Goal: Task Accomplishment & Management: Use online tool/utility

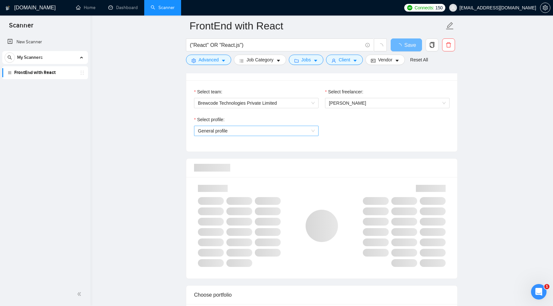
click at [303, 132] on span "General profile" at bounding box center [256, 131] width 117 height 10
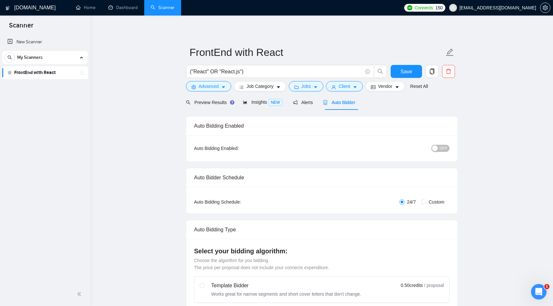
click at [152, 10] on link "Scanner" at bounding box center [163, 7] width 24 height 5
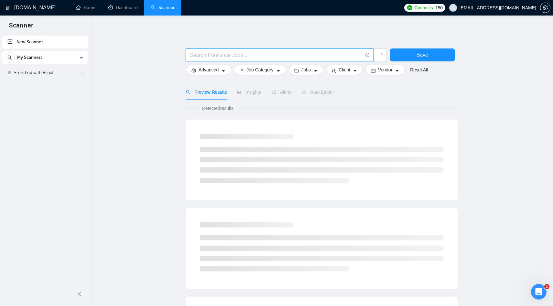
click at [277, 54] on input "text" at bounding box center [276, 55] width 173 height 8
click at [207, 53] on input "("NEXT" or "NEXT JS"" at bounding box center [276, 55] width 173 height 8
type input "("NEXTJS" or "NEXT JS")"
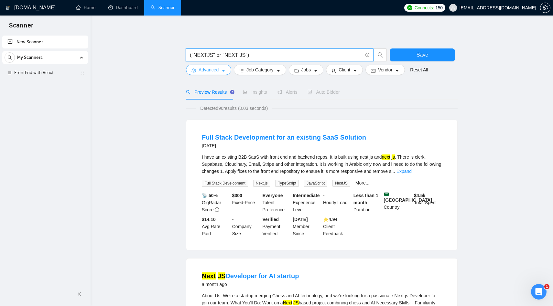
click at [217, 71] on span "Advanced" at bounding box center [208, 69] width 20 height 7
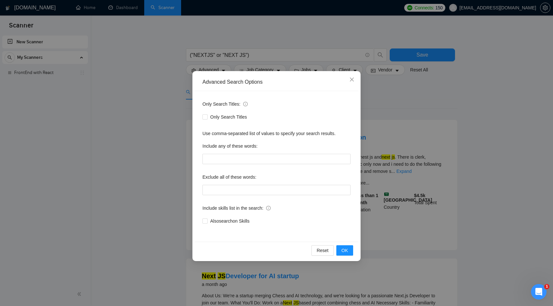
click at [226, 183] on div "Exclude all of these words:" at bounding box center [276, 178] width 148 height 13
click at [221, 193] on input "text" at bounding box center [276, 190] width 148 height 10
paste input ""no agencies", "no agency", "only freelancers", "freelancer only""
type input ""no agencies", "no agency", "only freelancers", "freelancer only""
click at [238, 236] on div "Only Search Titles: Only Search Titles Use comma-separated list of values to sp…" at bounding box center [276, 166] width 163 height 151
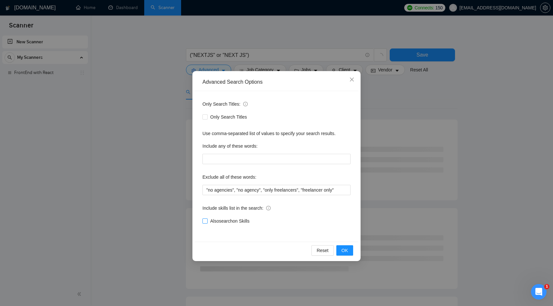
click at [242, 221] on span "Also search on Skills" at bounding box center [229, 220] width 44 height 7
click at [207, 221] on input "Also search on Skills" at bounding box center [204, 220] width 5 height 5
checkbox input "true"
click at [342, 251] on span "OK" at bounding box center [344, 250] width 6 height 7
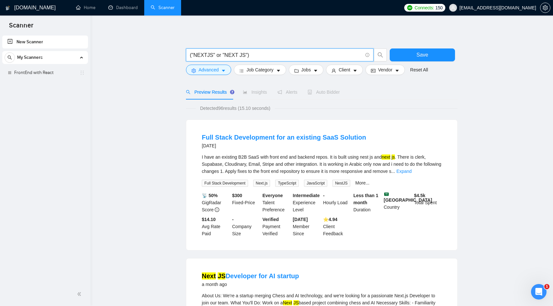
click at [236, 55] on input "("NEXTJS" or "NEXT JS")" at bounding box center [276, 55] width 173 height 8
click at [247, 55] on input "("NEXTJS" or "NEXT JS")" at bounding box center [276, 55] width 173 height 8
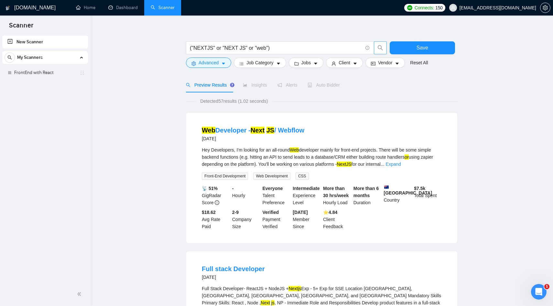
scroll to position [10, 0]
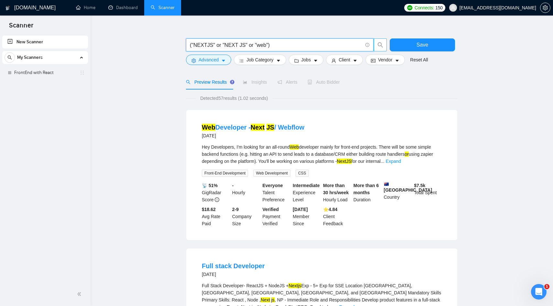
click at [272, 42] on input "("NEXTJS" or "NEXT JS" or "web")" at bounding box center [276, 45] width 173 height 8
paste input "full stack" OR fullstack OR web"
click at [381, 46] on icon "search" at bounding box center [379, 44] width 5 height 5
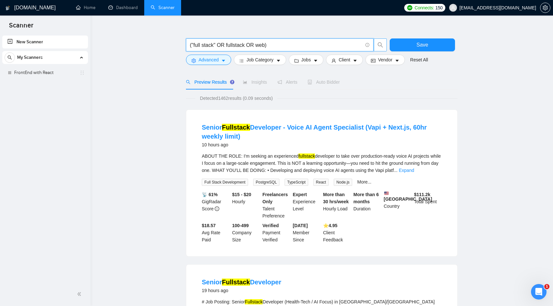
type input "("full stack" OR fullstack OR web)"
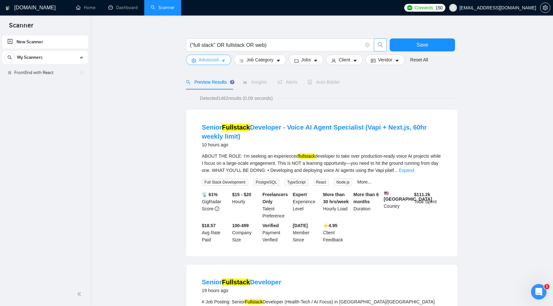
click at [215, 61] on span "Advanced" at bounding box center [208, 59] width 20 height 7
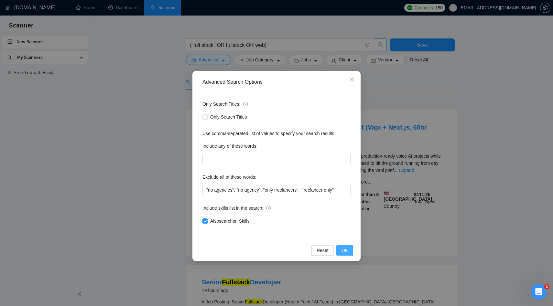
click at [347, 248] on span "OK" at bounding box center [344, 250] width 6 height 7
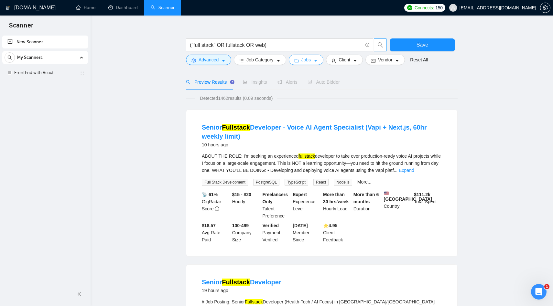
click at [311, 62] on span "Jobs" at bounding box center [306, 59] width 10 height 7
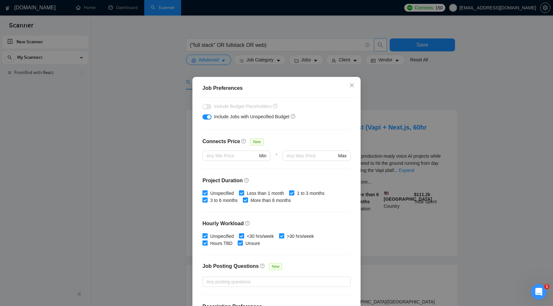
scroll to position [119, 0]
click at [221, 190] on span "Unspecified" at bounding box center [221, 192] width 29 height 7
click at [207, 190] on input "Unspecified" at bounding box center [204, 192] width 5 height 5
checkbox input "false"
click at [244, 191] on span at bounding box center [241, 192] width 5 height 5
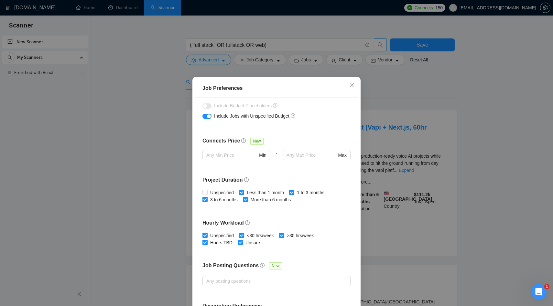
click at [243, 191] on input "Less than 1 month" at bounding box center [241, 192] width 5 height 5
checkbox input "false"
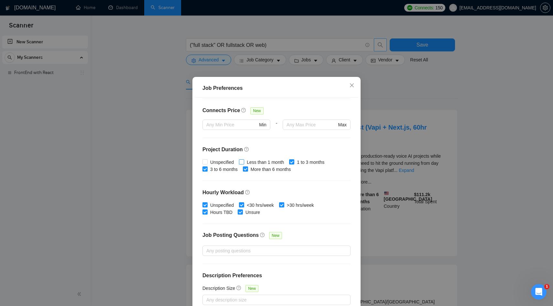
scroll to position [150, 0]
click at [218, 202] on span "Unspecified" at bounding box center [221, 204] width 29 height 7
click at [207, 202] on input "Unspecified" at bounding box center [204, 204] width 5 height 5
checkbox input "false"
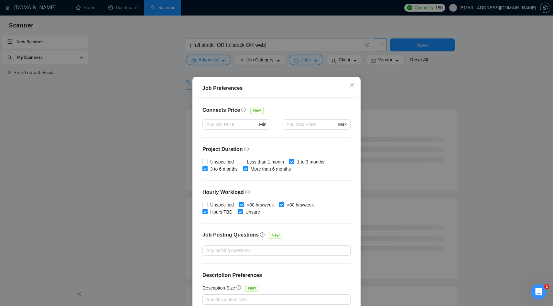
click at [243, 205] on input "<30 hrs/week" at bounding box center [241, 204] width 5 height 5
checkbox input "false"
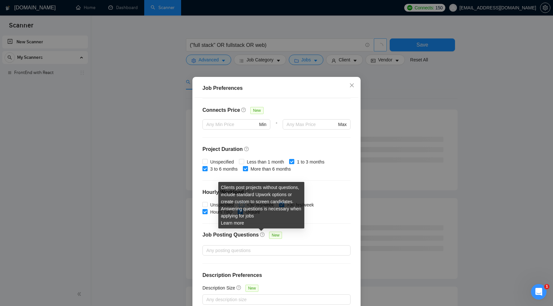
scroll to position [34, 0]
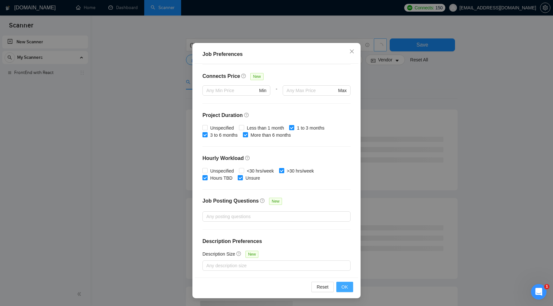
click at [343, 288] on span "OK" at bounding box center [344, 286] width 6 height 7
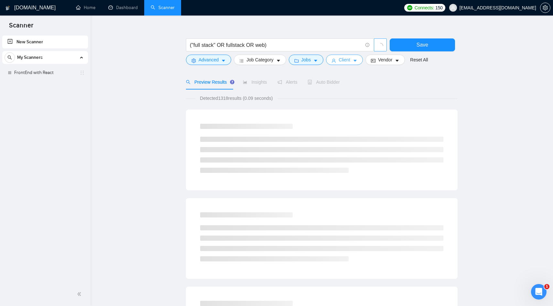
click at [347, 65] on button "Client" at bounding box center [344, 60] width 37 height 10
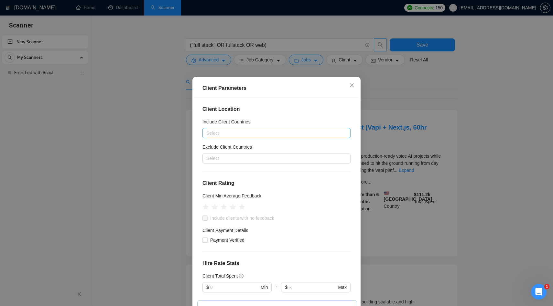
click at [241, 129] on div at bounding box center [273, 133] width 138 height 8
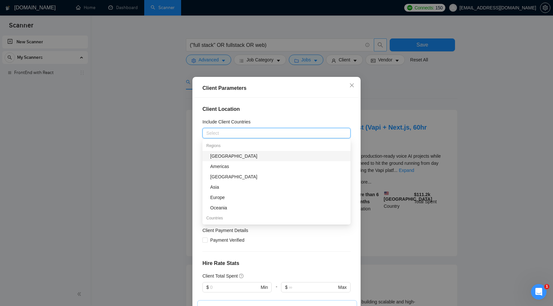
click at [242, 123] on h5 "Include Client Countries" at bounding box center [226, 121] width 48 height 7
click at [207, 129] on input "Include Client Countries" at bounding box center [206, 133] width 1 height 8
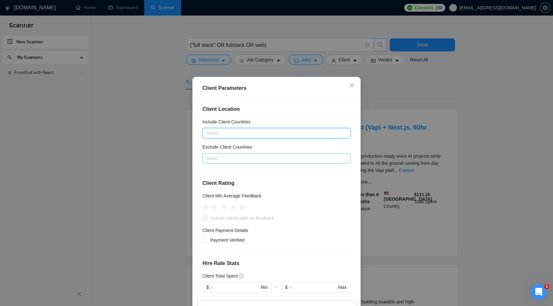
click at [219, 161] on div at bounding box center [273, 158] width 138 height 8
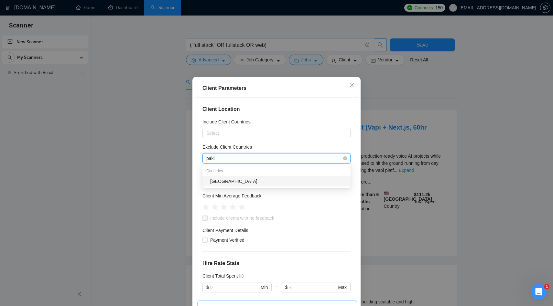
type input "pakis"
click at [220, 182] on div "[GEOGRAPHIC_DATA]" at bounding box center [278, 181] width 136 height 7
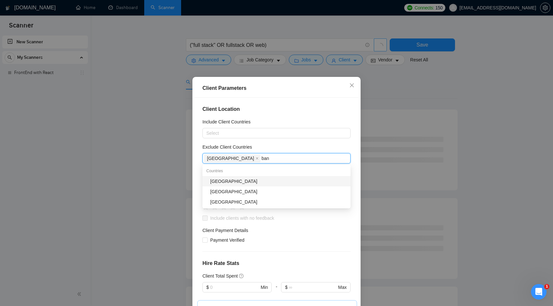
type input "bang"
click at [239, 181] on div "[GEOGRAPHIC_DATA]" at bounding box center [278, 181] width 136 height 7
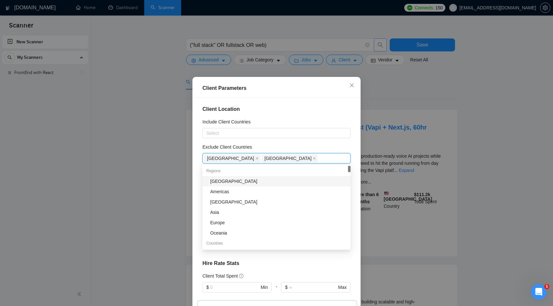
click at [248, 144] on h5 "Exclude Client Countries" at bounding box center [226, 146] width 49 height 7
click at [319, 154] on input "Exclude Client Countries" at bounding box center [319, 158] width 1 height 8
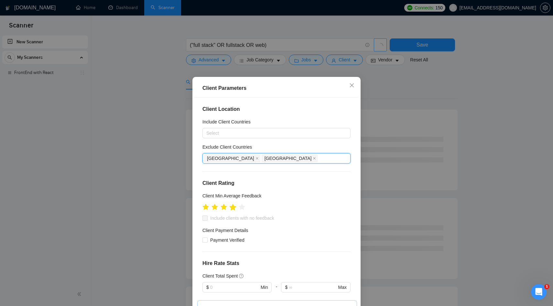
click at [233, 210] on icon "star" at bounding box center [232, 207] width 7 height 7
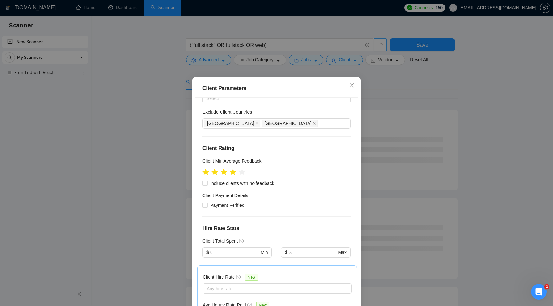
scroll to position [54, 0]
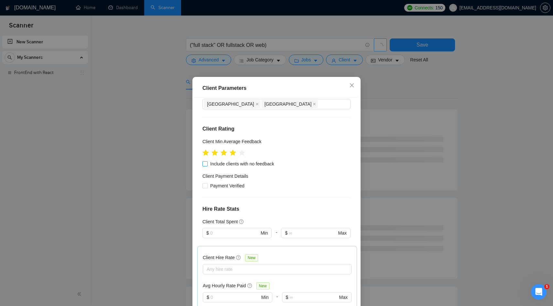
click at [229, 163] on span "Include clients with no feedback" at bounding box center [241, 163] width 69 height 7
click at [207, 163] on input "Include clients with no feedback" at bounding box center [204, 163] width 5 height 5
checkbox input "true"
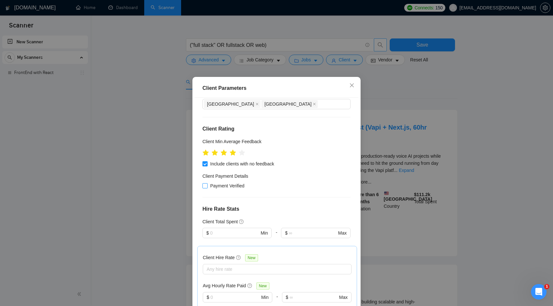
click at [215, 188] on span "Payment Verified" at bounding box center [226, 185] width 39 height 7
click at [207, 188] on input "Payment Verified" at bounding box center [204, 185] width 5 height 5
checkbox input "true"
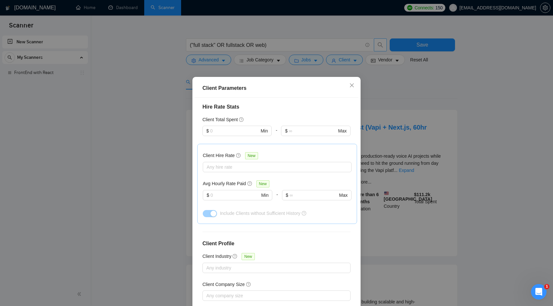
scroll to position [188, 0]
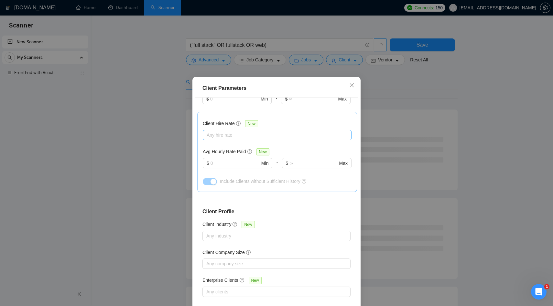
click at [232, 139] on div "Any hire rate" at bounding box center [277, 135] width 149 height 10
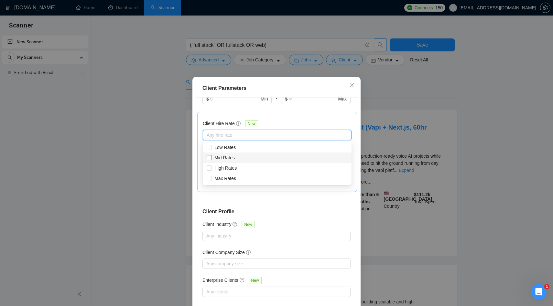
click at [228, 159] on span "Mid Rates" at bounding box center [224, 157] width 20 height 5
click at [211, 159] on input "Mid Rates" at bounding box center [208, 157] width 5 height 5
checkbox input "true"
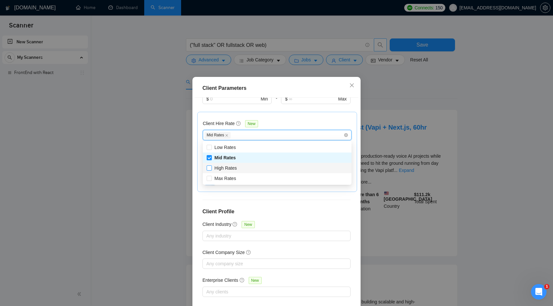
click at [227, 165] on span "High Rates" at bounding box center [225, 167] width 22 height 5
click at [211, 165] on input "High Rates" at bounding box center [208, 167] width 5 height 5
checkbox input "true"
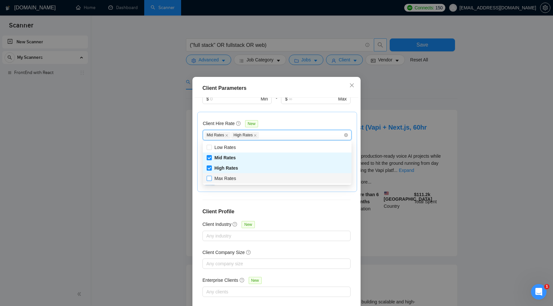
click at [224, 181] on span "Max Rates" at bounding box center [225, 178] width 27 height 7
click at [211, 180] on input "Max Rates" at bounding box center [208, 178] width 5 height 5
click at [220, 180] on span "Max Rates" at bounding box center [225, 178] width 22 height 5
click at [211, 180] on input "Max Rates" at bounding box center [208, 178] width 5 height 5
checkbox input "true"
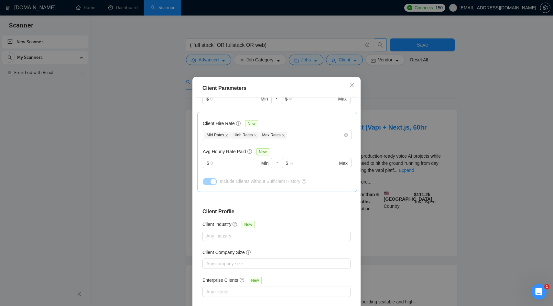
click at [210, 200] on div "Client Location Include Client Countries Select Exclude Client Countries [GEOGR…" at bounding box center [276, 205] width 163 height 214
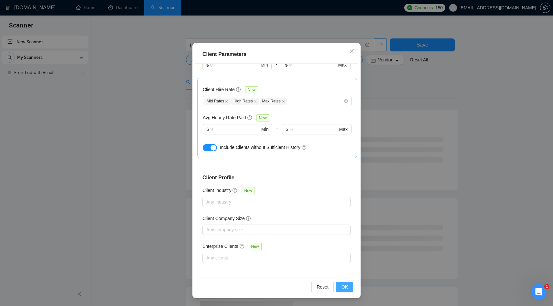
click at [343, 289] on span "OK" at bounding box center [344, 286] width 6 height 7
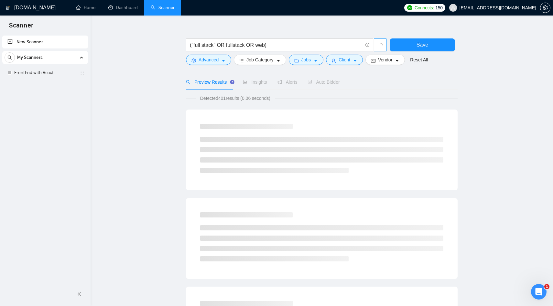
scroll to position [0, 0]
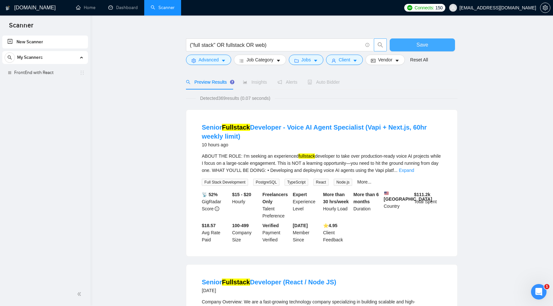
click at [408, 46] on button "Save" at bounding box center [421, 44] width 65 height 13
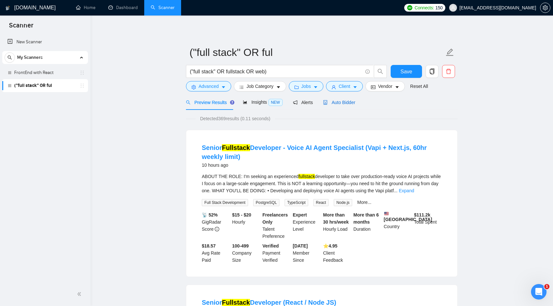
click at [333, 104] on span "Auto Bidder" at bounding box center [339, 102] width 32 height 5
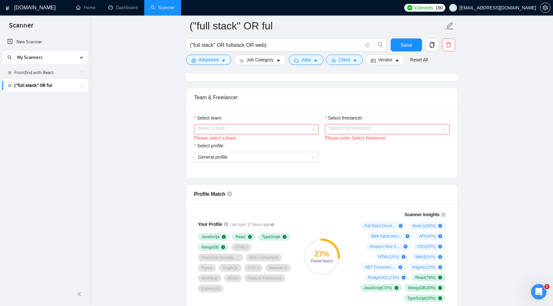
scroll to position [304, 0]
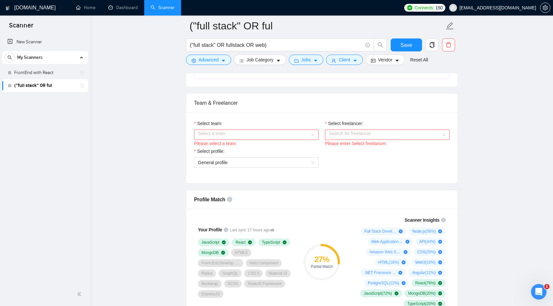
click at [280, 135] on input "Select team:" at bounding box center [254, 135] width 112 height 10
click at [261, 148] on div "Brewcode Technologies Private Limited" at bounding box center [256, 147] width 117 height 7
click at [379, 131] on input "Select freelancer:" at bounding box center [385, 135] width 112 height 10
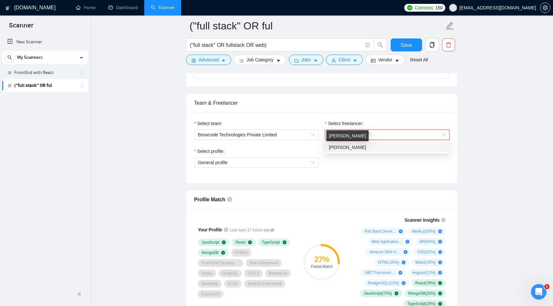
click at [364, 149] on span "[PERSON_NAME]" at bounding box center [347, 147] width 37 height 5
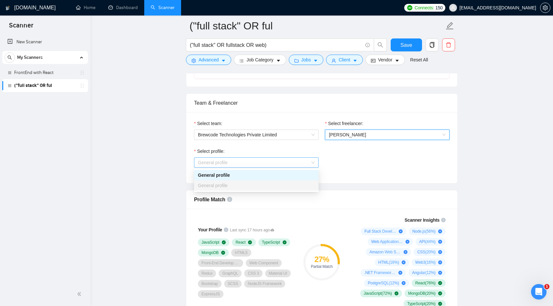
click at [265, 163] on span "General profile" at bounding box center [256, 163] width 117 height 10
click at [229, 176] on div "General profile" at bounding box center [256, 175] width 117 height 7
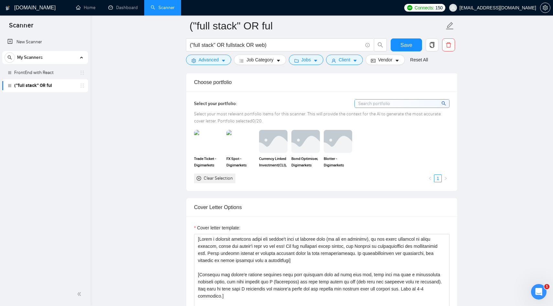
scroll to position [559, 0]
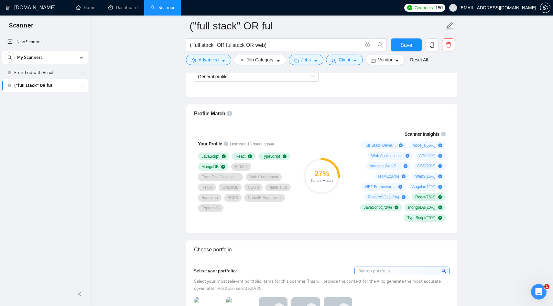
scroll to position [420, 0]
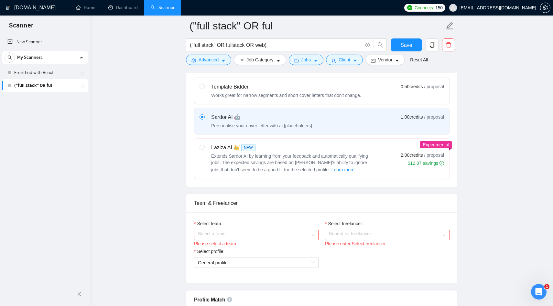
scroll to position [203, 0]
click at [260, 237] on input "Select team:" at bounding box center [254, 236] width 112 height 10
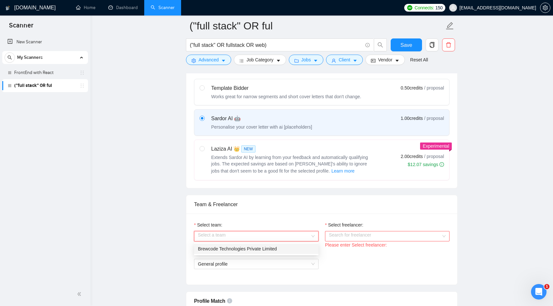
click at [243, 244] on div "Brewcode Technologies Private Limited" at bounding box center [256, 249] width 124 height 10
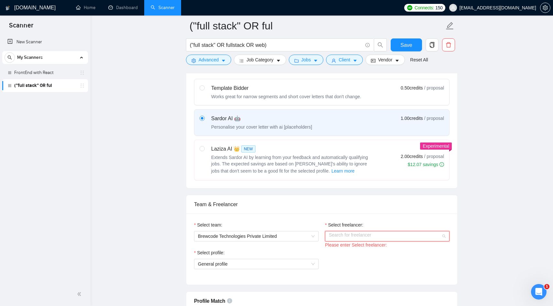
click at [352, 239] on input "Select freelancer:" at bounding box center [385, 236] width 112 height 10
click at [347, 249] on span "[PERSON_NAME]" at bounding box center [347, 248] width 37 height 5
click at [261, 262] on span "General profile" at bounding box center [256, 264] width 117 height 10
